Goal: Use online tool/utility: Utilize a website feature to perform a specific function

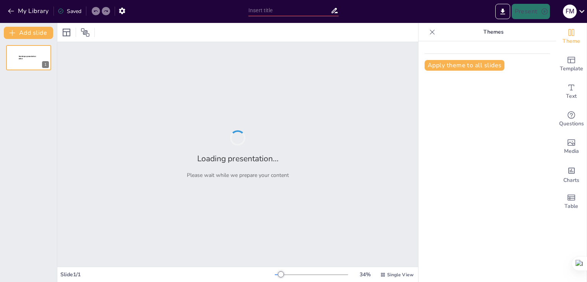
type input "Fundamentos de los Diodos: Principios y Aplicaciones"
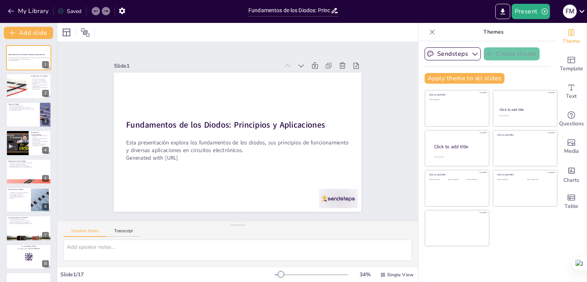
checkbox input "true"
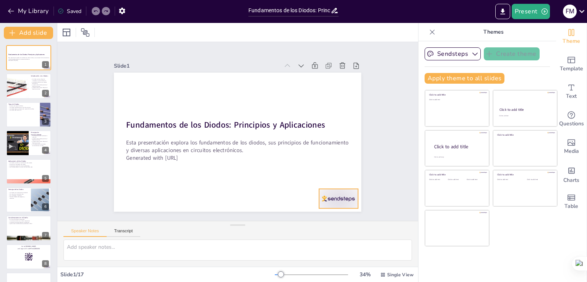
click at [531, 11] on button "Present" at bounding box center [531, 11] width 38 height 15
checkbox input "true"
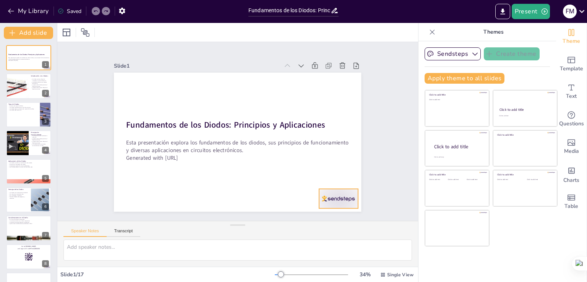
checkbox input "true"
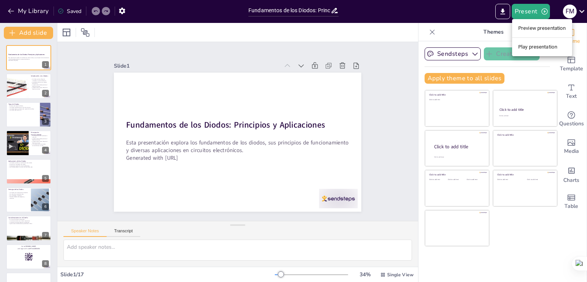
click at [541, 47] on li "Play presentation" at bounding box center [542, 47] width 60 height 12
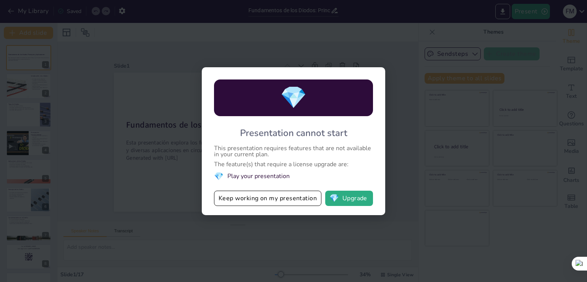
click at [424, 170] on div "💎 Presentation cannot start This presentation requires features that are not av…" at bounding box center [293, 141] width 587 height 282
click at [260, 193] on button "Keep working on my presentation" at bounding box center [267, 198] width 107 height 15
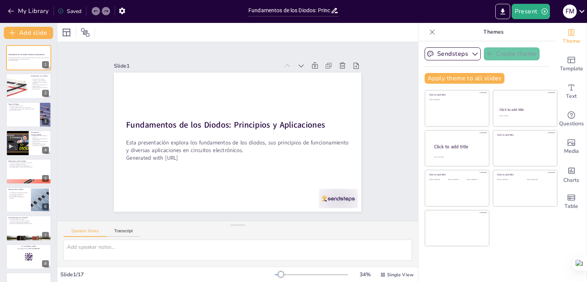
click at [530, 17] on button "Present" at bounding box center [531, 11] width 38 height 15
click at [525, 25] on li "Preview presentation" at bounding box center [542, 28] width 60 height 12
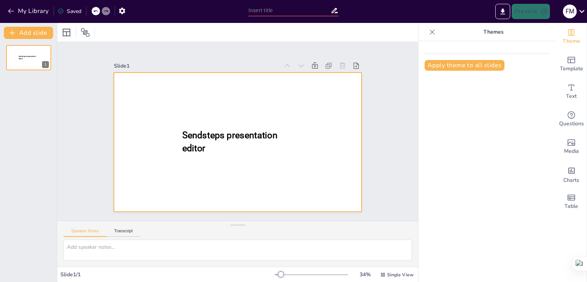
type input "Fundamentos de los Diodos: Principios y Aplicaciones"
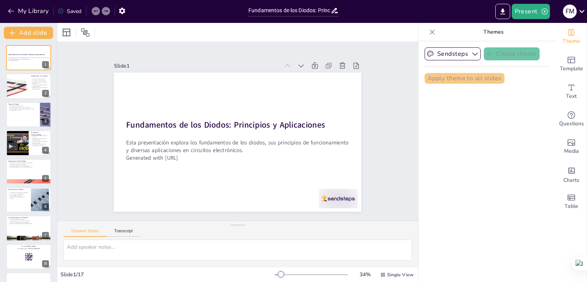
checkbox input "true"
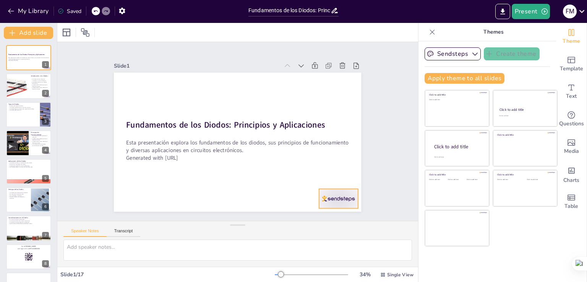
checkbox input "true"
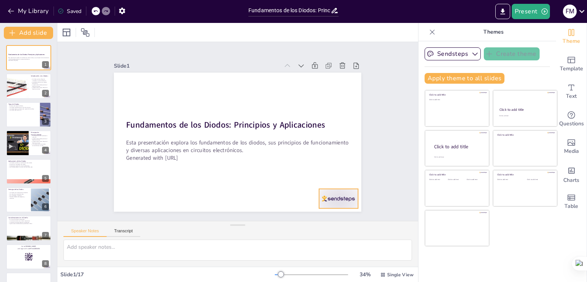
checkbox input "true"
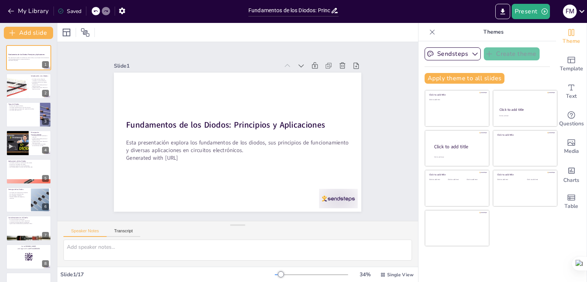
checkbox input "true"
